Goal: Task Accomplishment & Management: Manage account settings

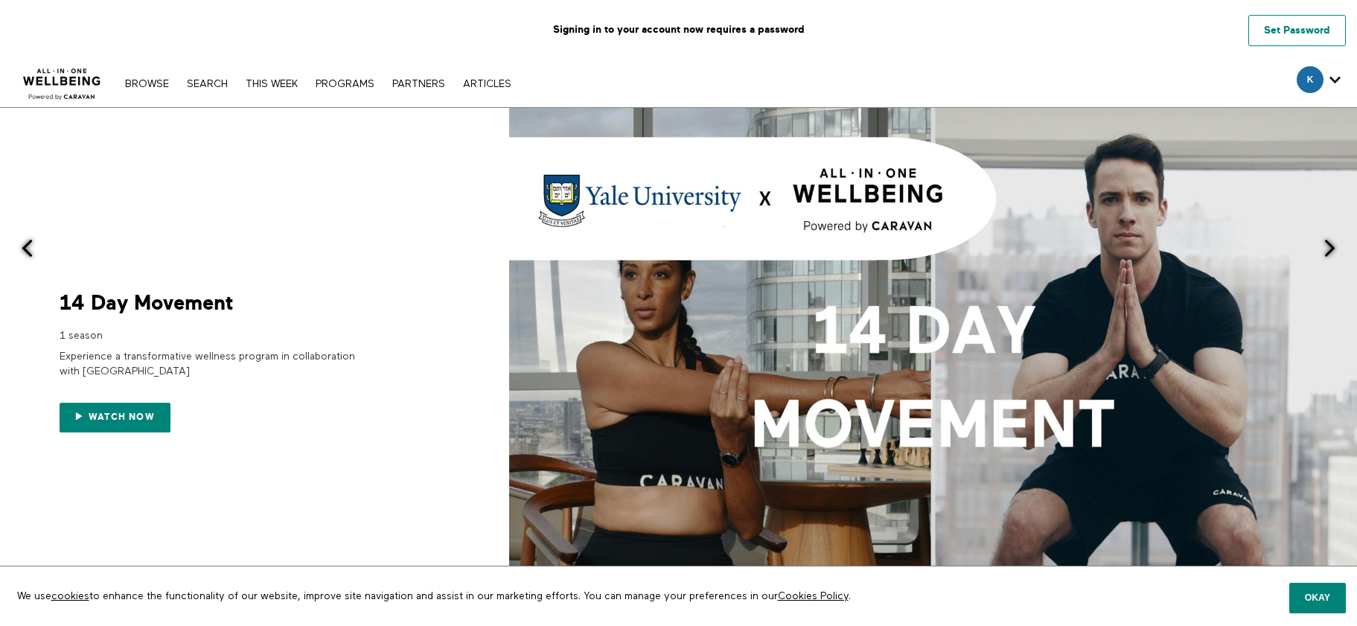
click at [1274, 33] on link "Set Password" at bounding box center [1297, 30] width 98 height 31
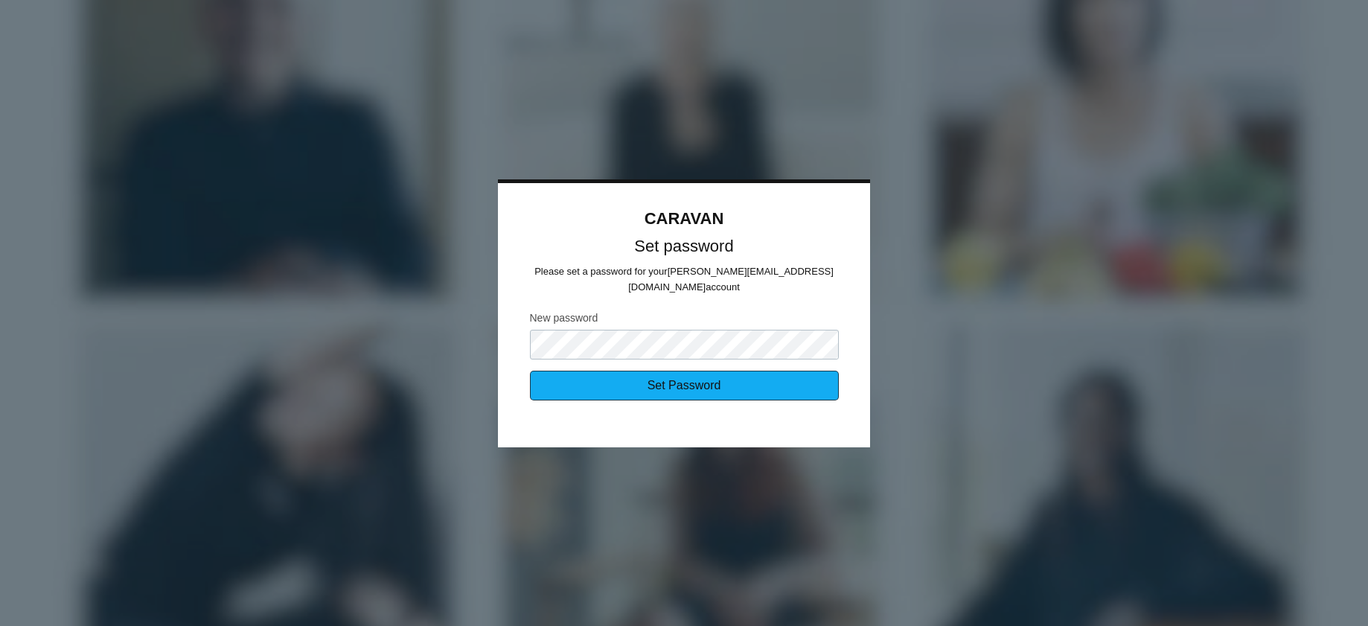
click at [706, 376] on input "Set Password" at bounding box center [684, 386] width 309 height 30
type input "Sending..."
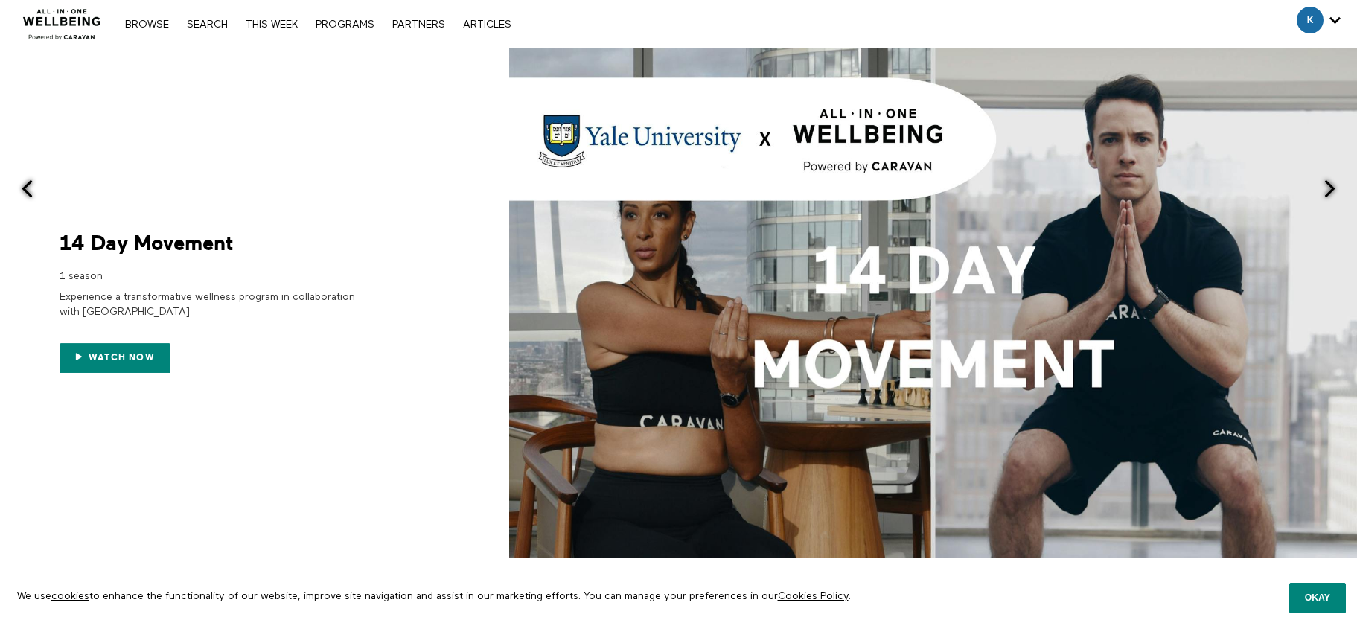
click at [330, 38] on div "Browse Search THIS WEEK PROGRAMS PARTNERS ARTICLES Account settings Manage Subs…" at bounding box center [466, 24] width 933 height 48
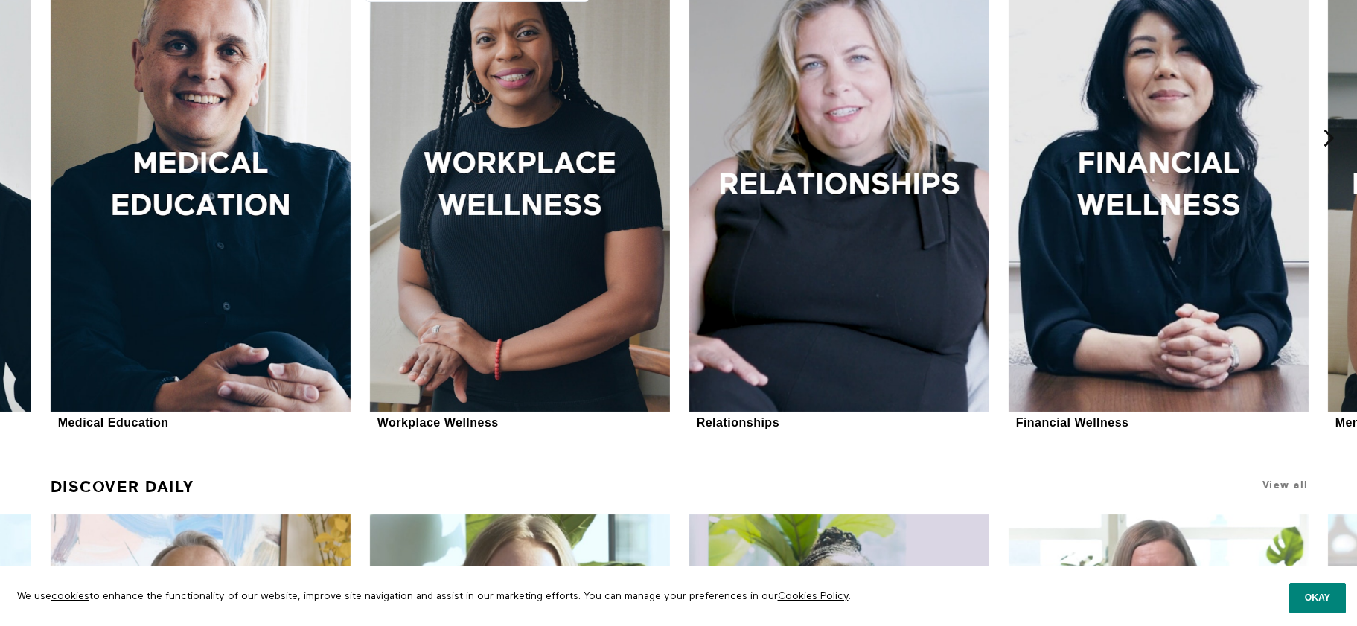
scroll to position [661, 0]
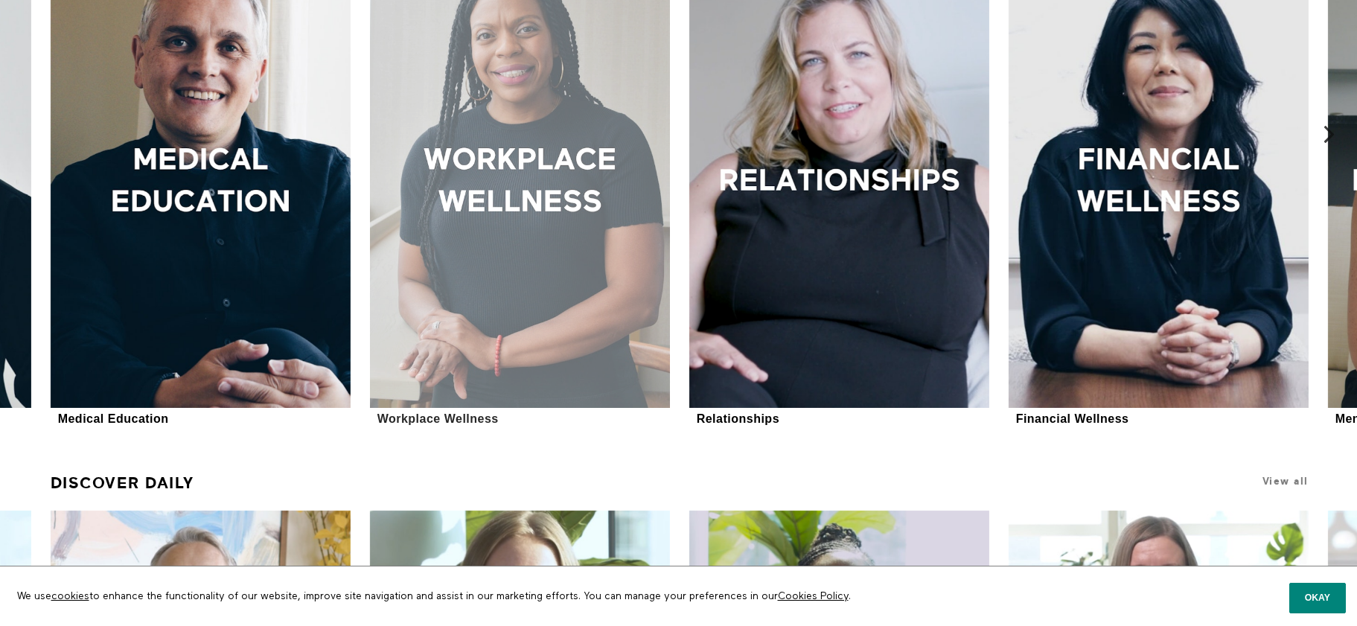
click at [519, 254] on div at bounding box center [520, 183] width 300 height 450
